Goal: Check status: Check status

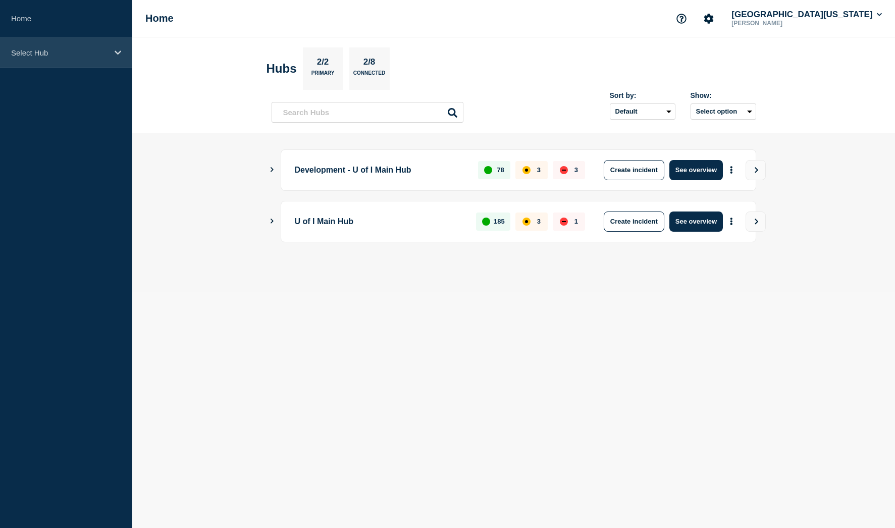
click at [117, 53] on icon at bounding box center [118, 52] width 7 height 4
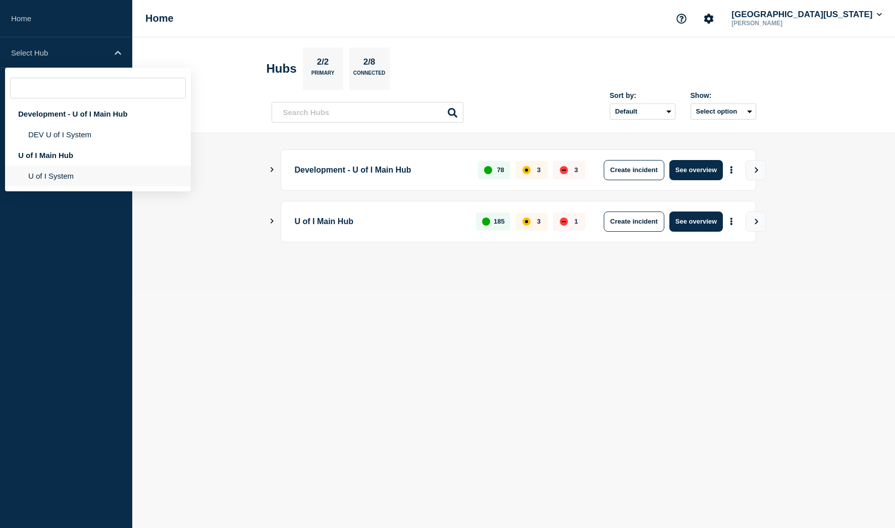
click at [56, 178] on li "U of I System" at bounding box center [98, 176] width 186 height 21
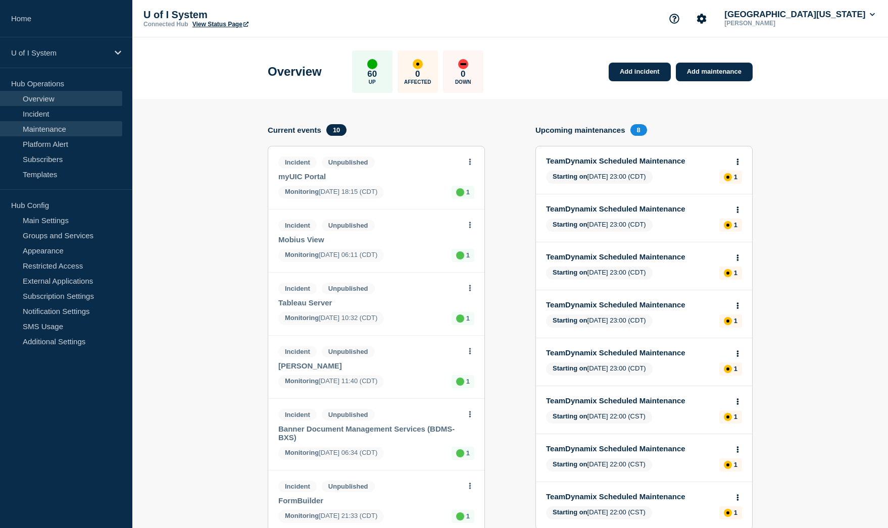
click at [49, 130] on link "Maintenance" at bounding box center [61, 128] width 122 height 15
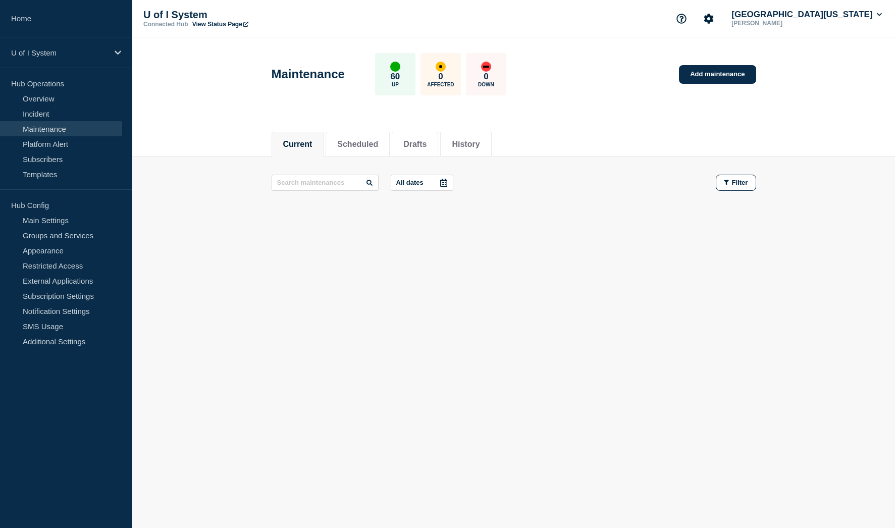
drag, startPoint x: 49, startPoint y: 128, endPoint x: 64, endPoint y: 128, distance: 14.6
click at [49, 128] on link "Maintenance" at bounding box center [61, 128] width 122 height 15
drag, startPoint x: 49, startPoint y: 128, endPoint x: 99, endPoint y: 145, distance: 52.9
click at [49, 128] on link "Maintenance" at bounding box center [61, 128] width 122 height 15
